Goal: Communication & Community: Answer question/provide support

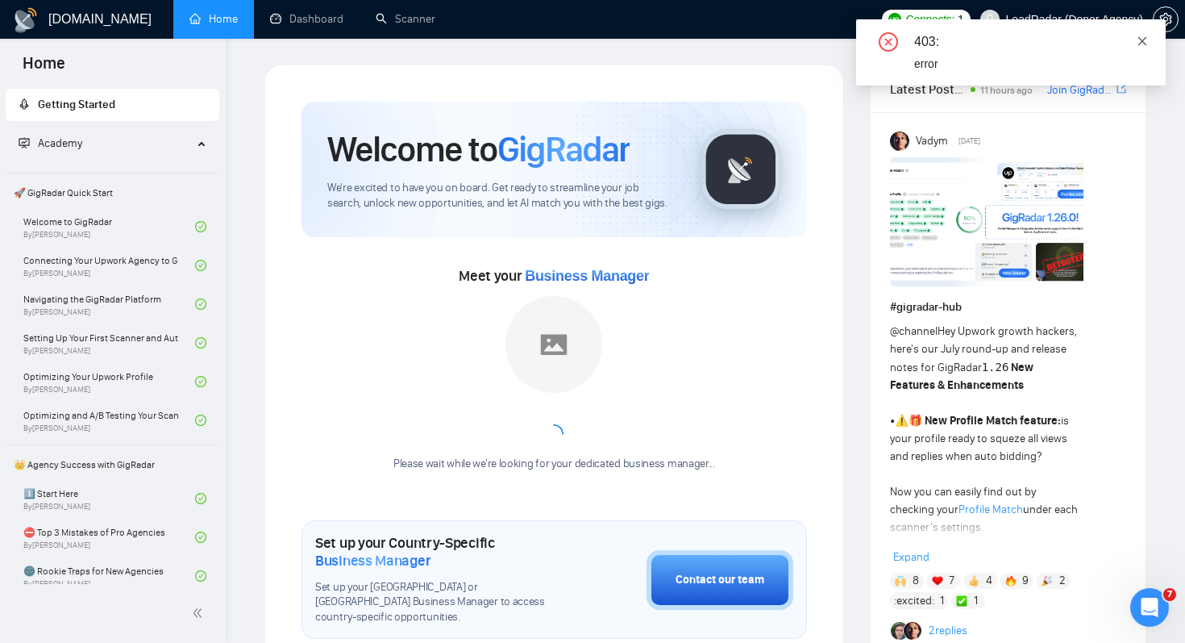
click at [1137, 46] on icon "close" at bounding box center [1142, 40] width 11 height 11
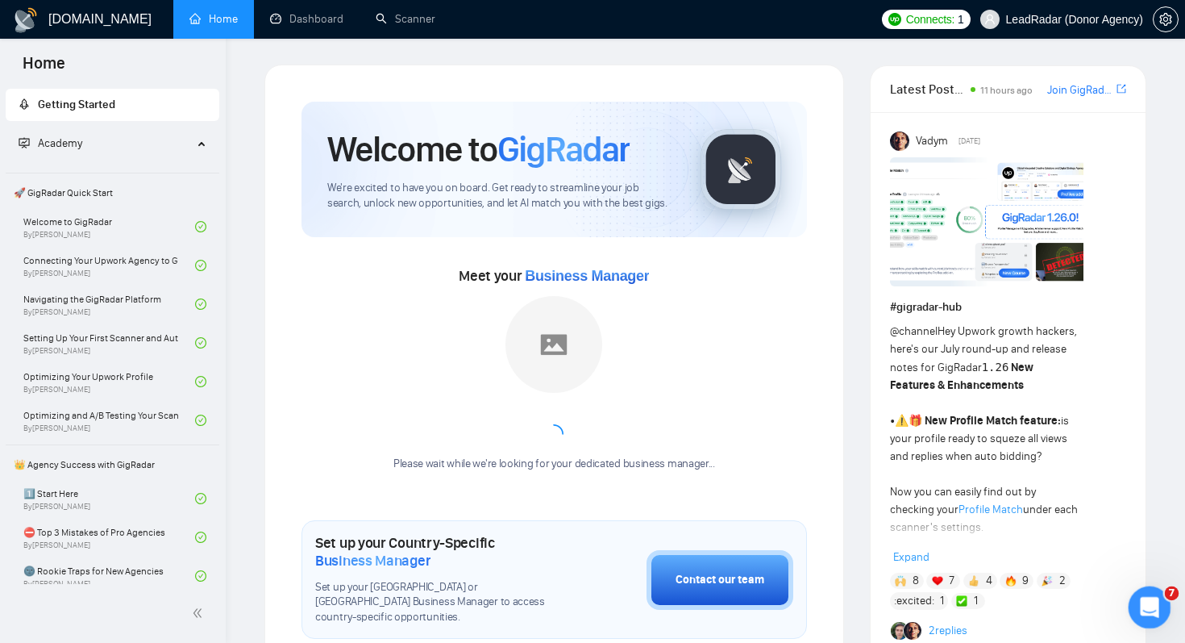
click at [1158, 613] on div "Open Intercom Messenger" at bounding box center [1147, 604] width 53 height 53
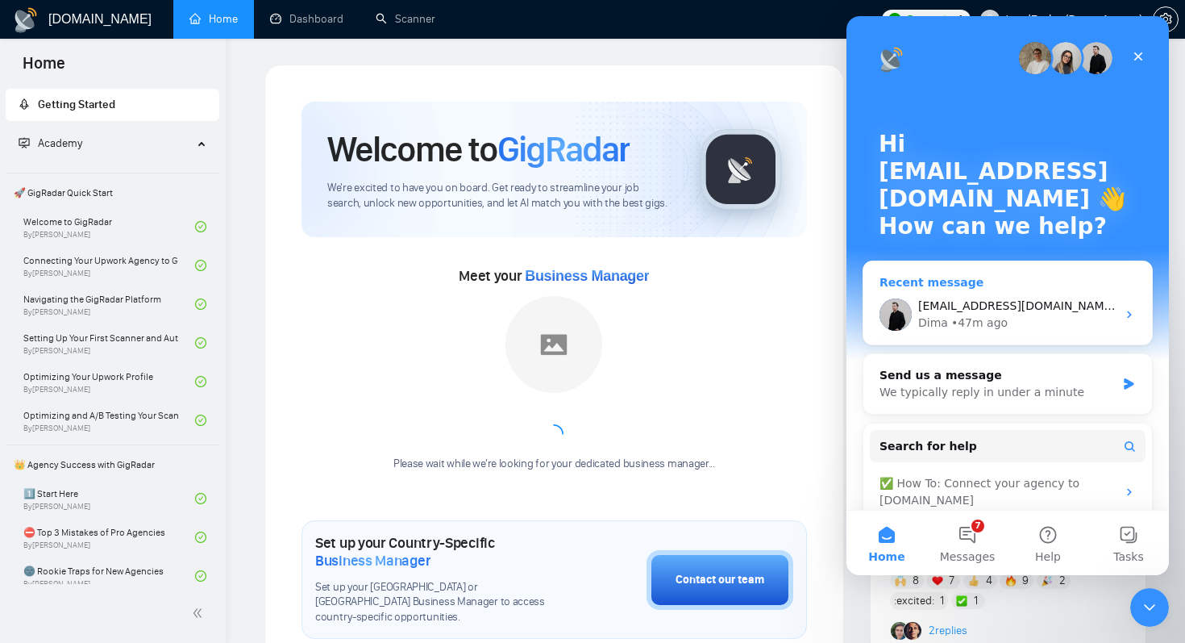
click at [960, 299] on span "[EMAIL_ADDRESS][DOMAIN_NAME] [DOMAIN_NAME] - цих двох не знайшов Решта є 🙌" at bounding box center [1169, 305] width 502 height 13
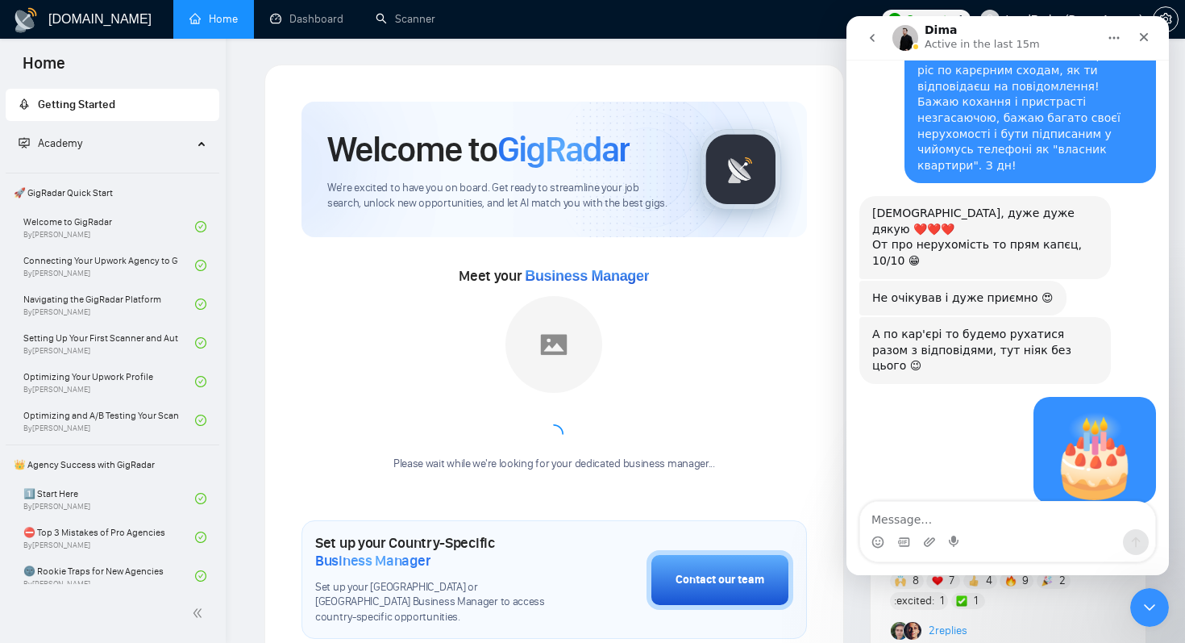
scroll to position [16555, 0]
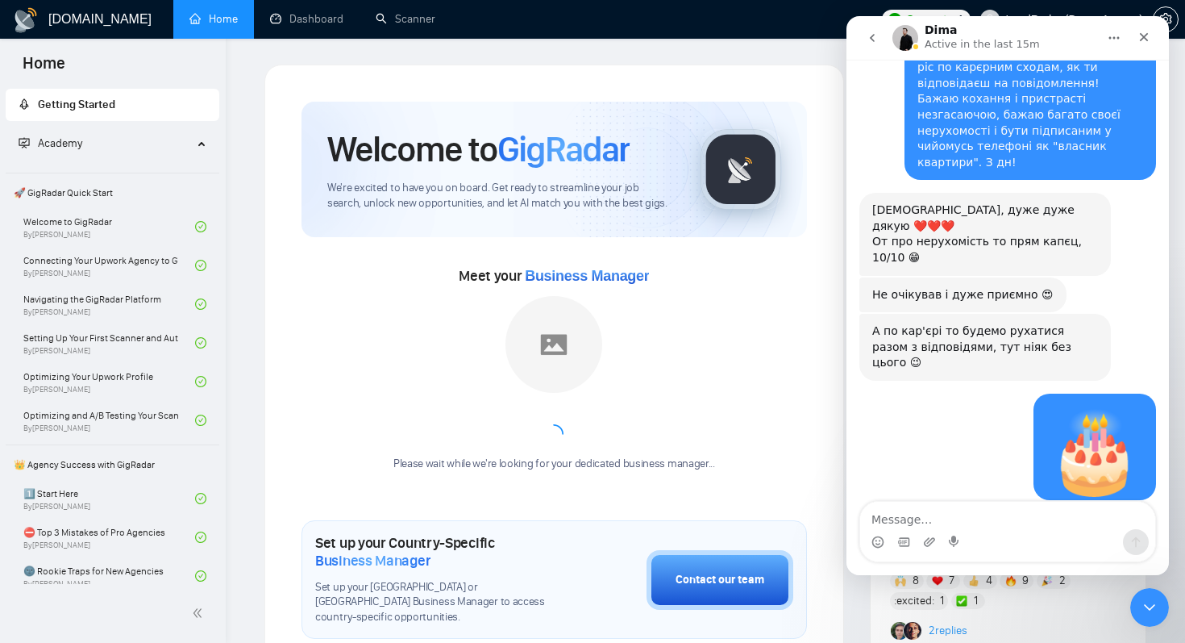
click at [986, 514] on textarea "Message…" at bounding box center [1007, 515] width 295 height 27
type textarea "дякую!"
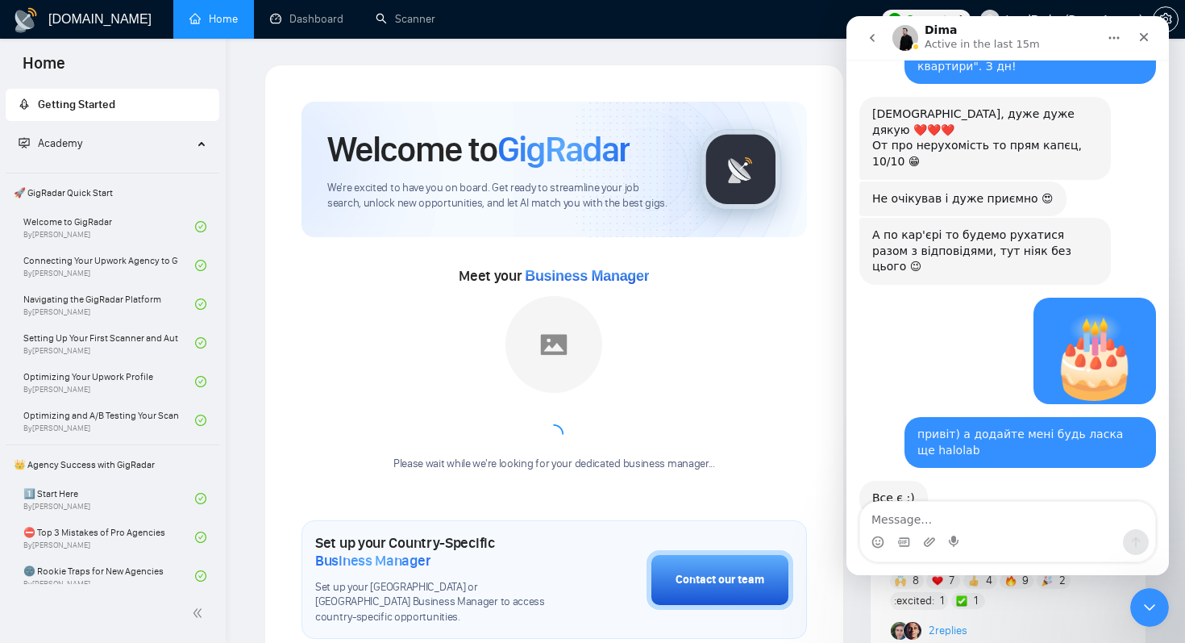
scroll to position [16688, 0]
click at [1142, 47] on div "Close" at bounding box center [1144, 37] width 29 height 29
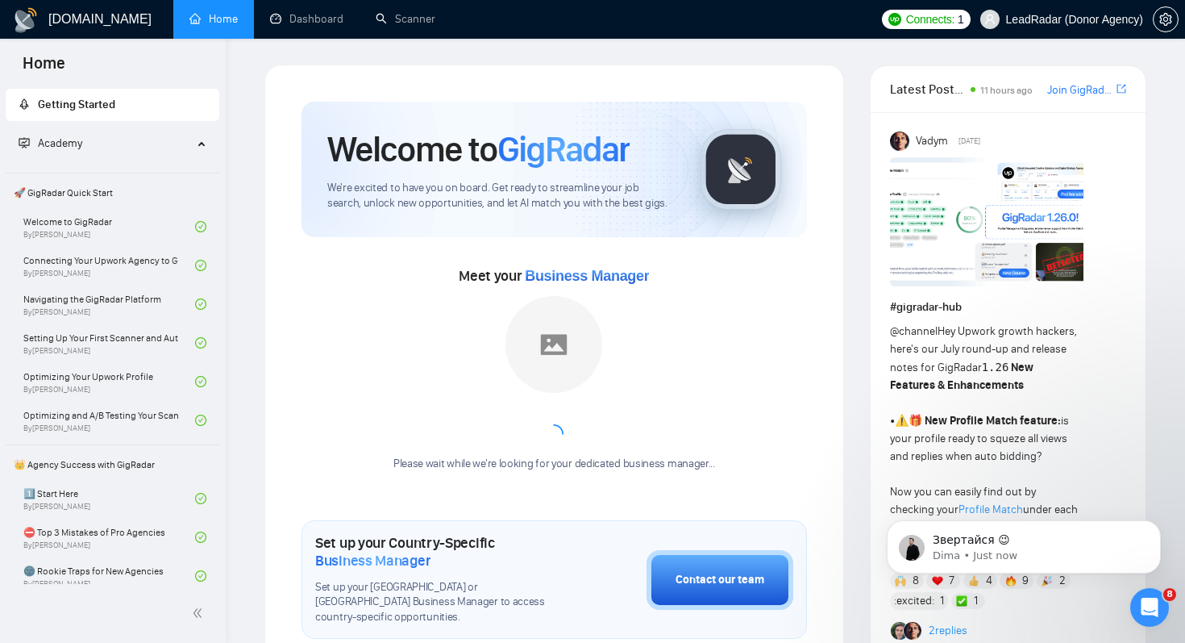
scroll to position [16714, 0]
